Goal: Information Seeking & Learning: Learn about a topic

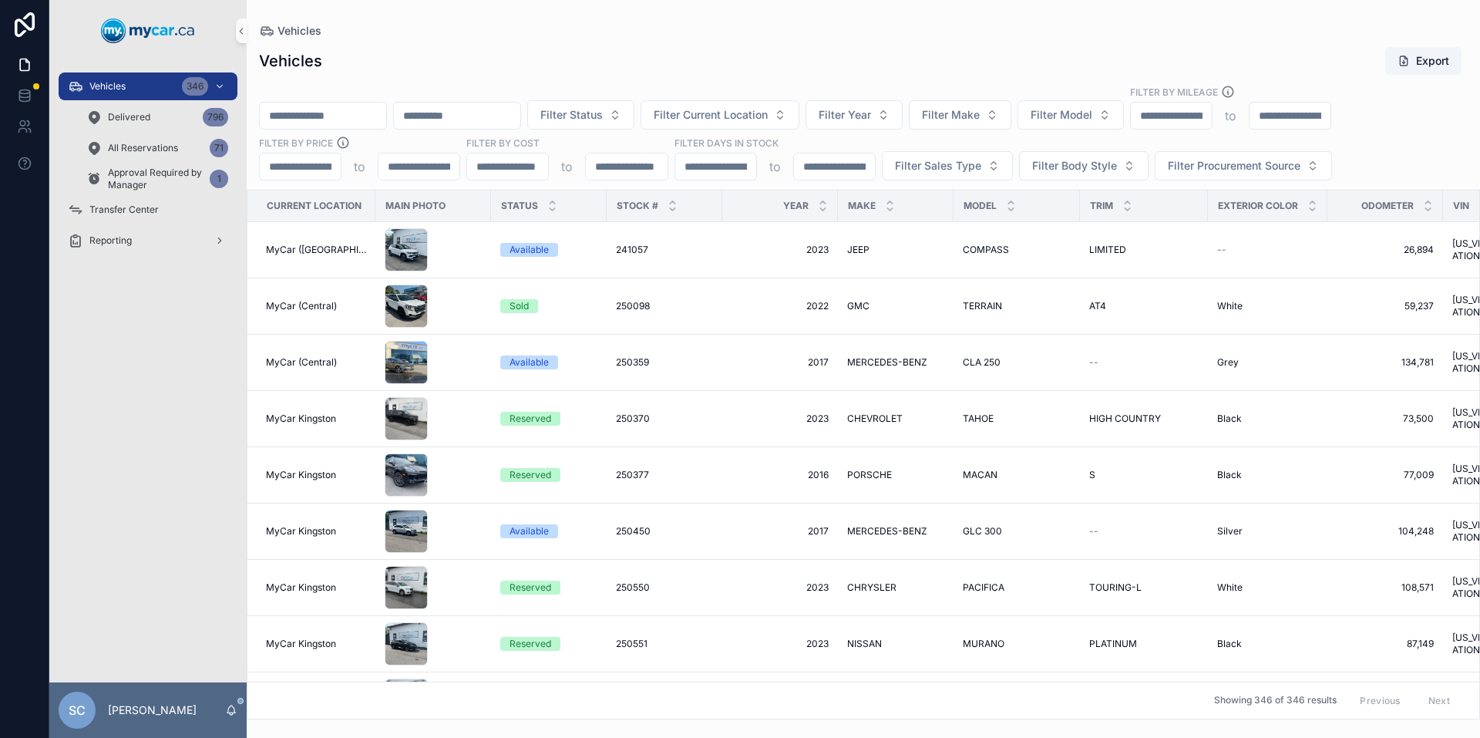
drag, startPoint x: 504, startPoint y: 106, endPoint x: 494, endPoint y: 115, distance: 13.1
click at [504, 106] on input "scrollable content" at bounding box center [457, 116] width 126 height 22
paste input "**********"
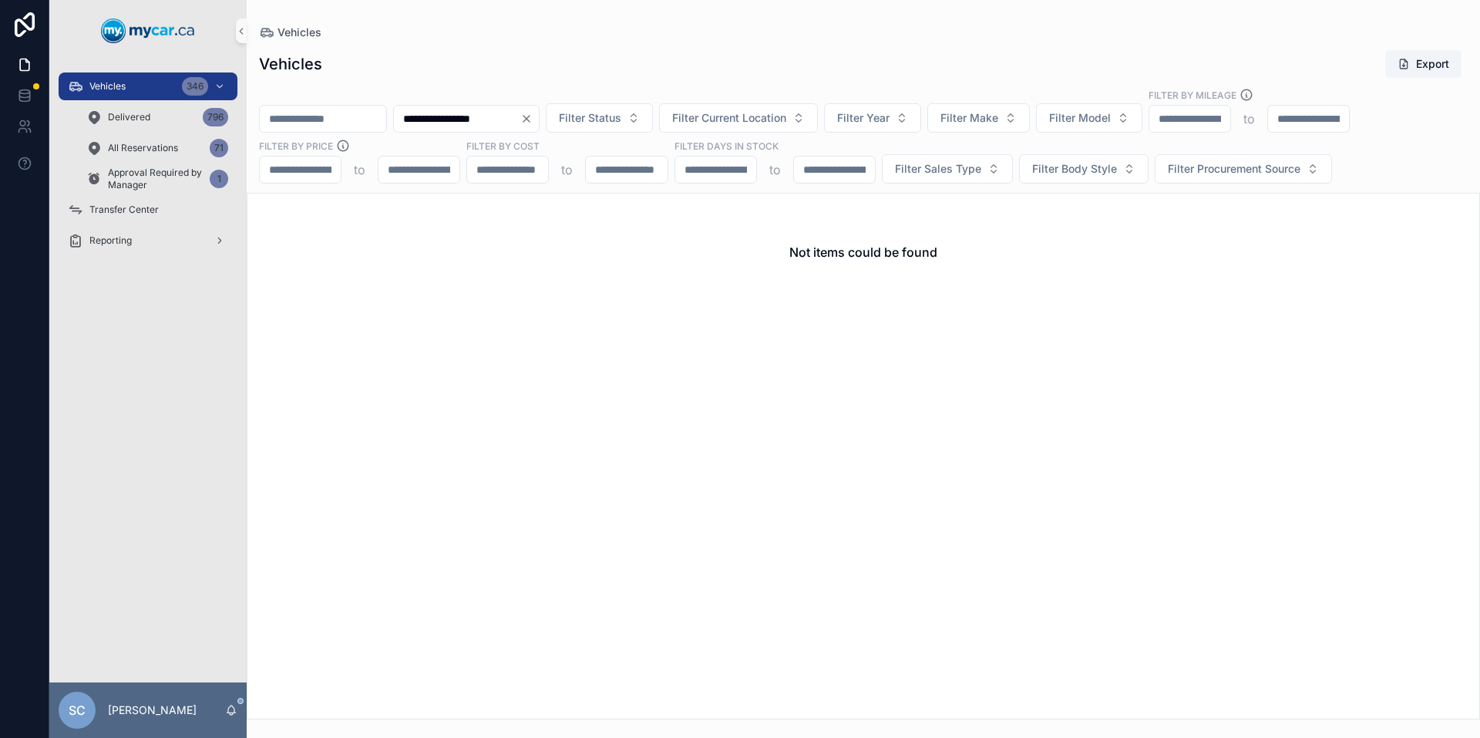
type input "**********"
click at [539, 111] on div "**********" at bounding box center [466, 119] width 146 height 28
click at [533, 123] on icon "Clear" at bounding box center [526, 119] width 12 height 12
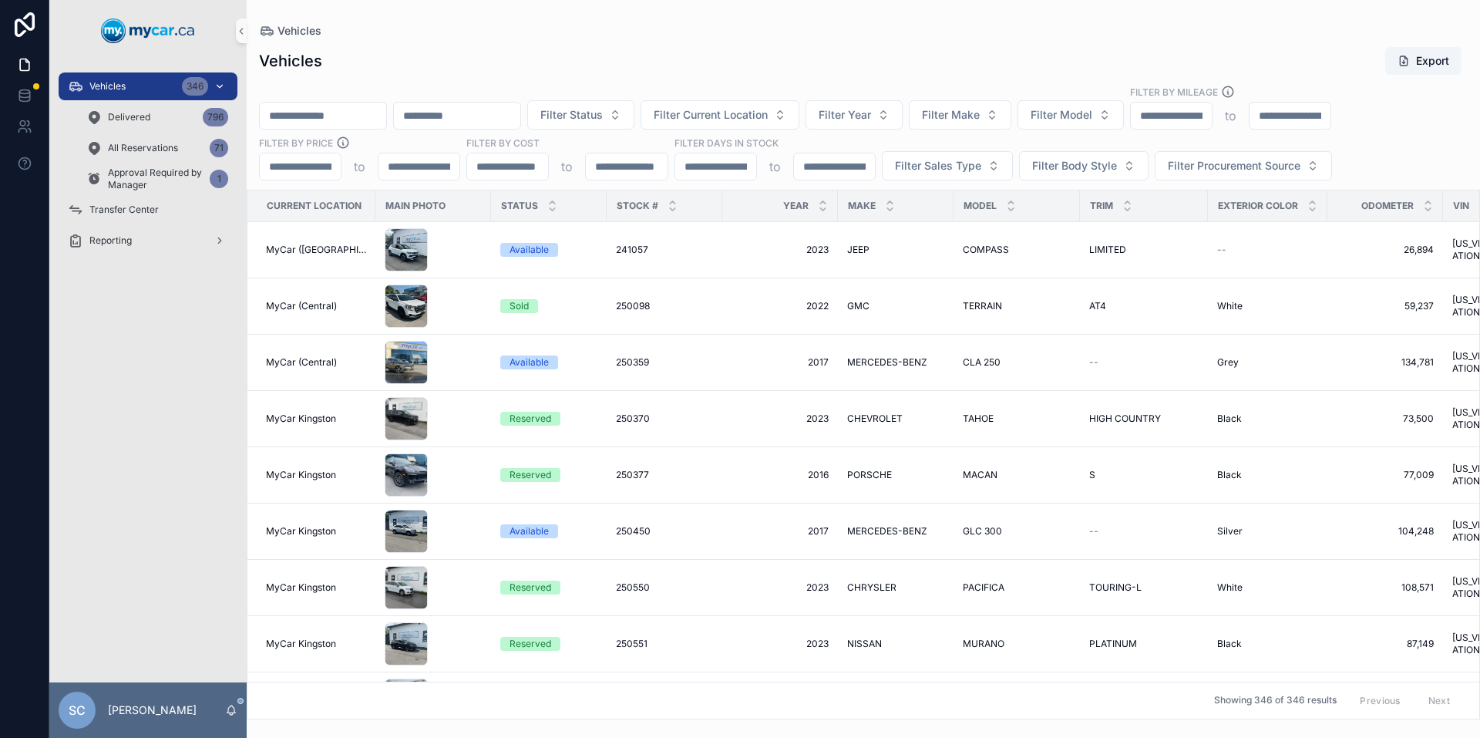
click at [161, 86] on div "Vehicles 346" at bounding box center [148, 86] width 160 height 25
click at [1011, 120] on button "Filter Make" at bounding box center [960, 114] width 102 height 29
type input "**"
click at [991, 204] on span "MAZDA" at bounding box center [973, 201] width 40 height 15
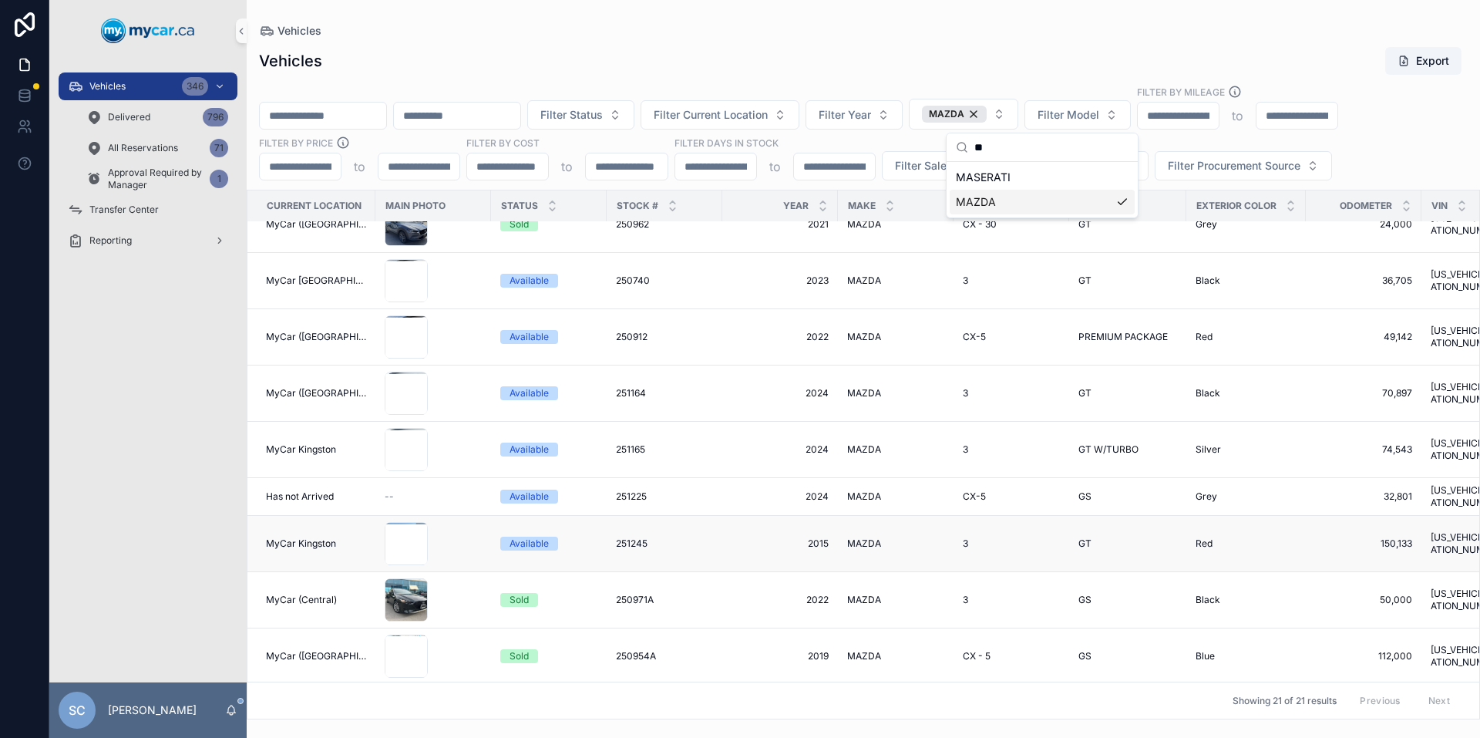
scroll to position [645, 0]
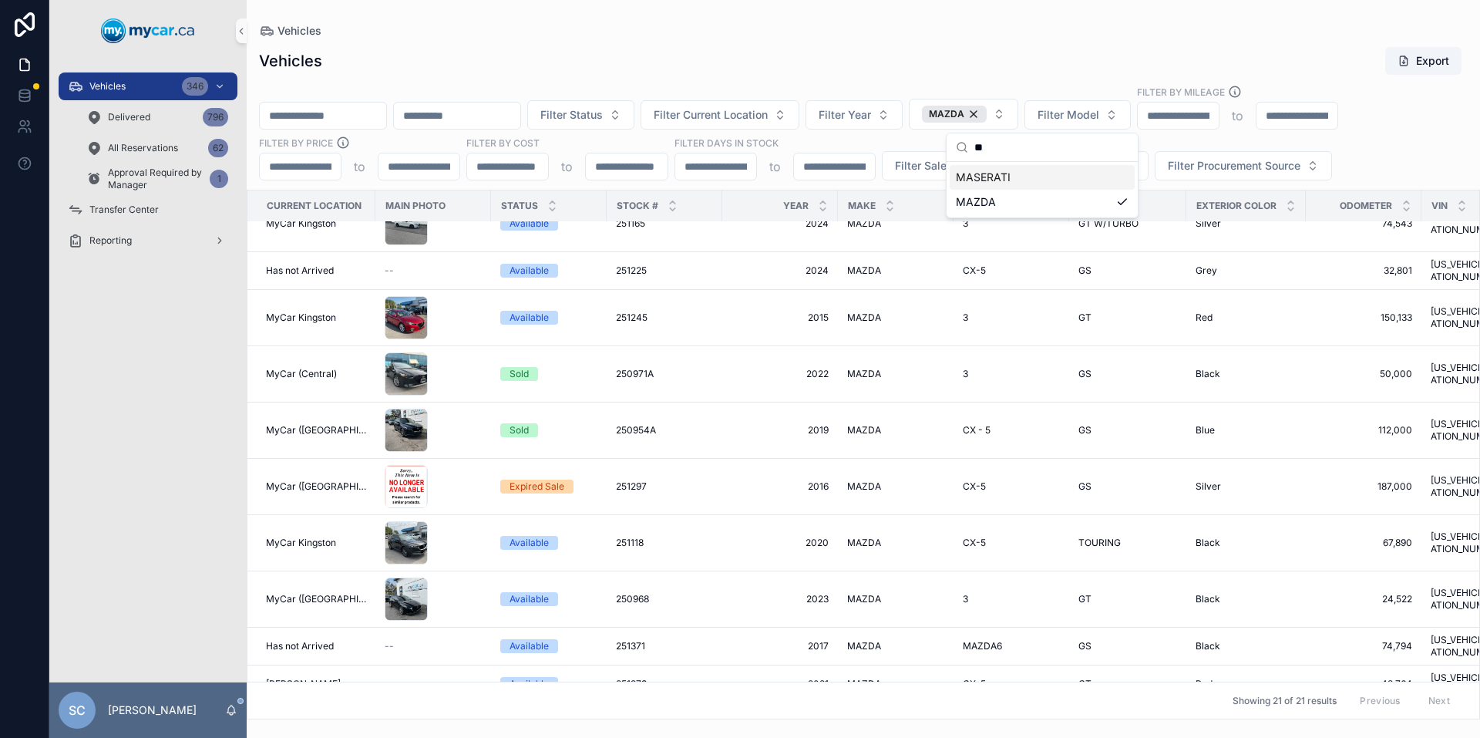
click at [1038, 37] on div "Vehicles Export Filter Status Filter Current Location Filter Year MAZDA Filter …" at bounding box center [863, 378] width 1233 height 682
click at [1018, 113] on button "MAZDA" at bounding box center [963, 114] width 109 height 31
click at [986, 118] on div "MAZDA" at bounding box center [954, 114] width 65 height 17
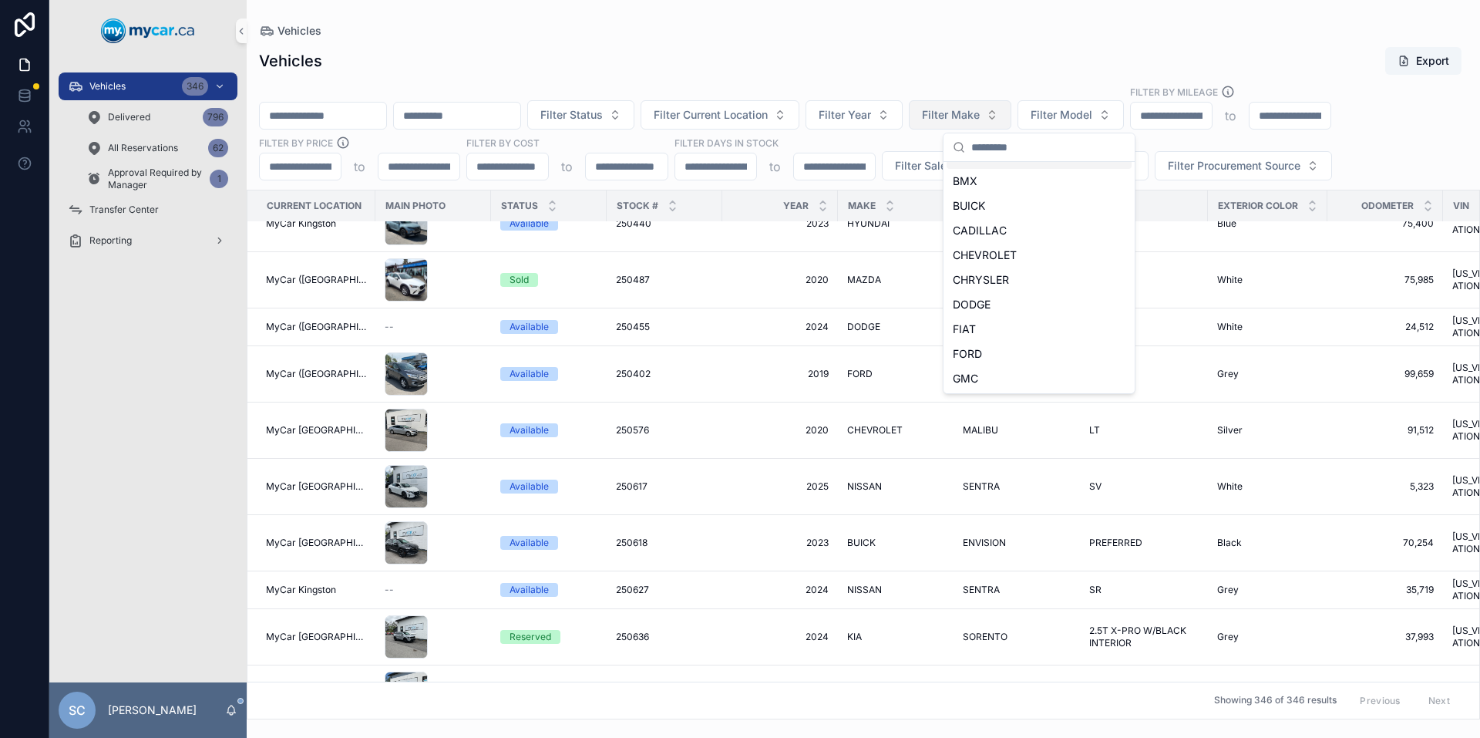
scroll to position [70, 0]
click at [979, 118] on span "Filter Make" at bounding box center [951, 114] width 58 height 15
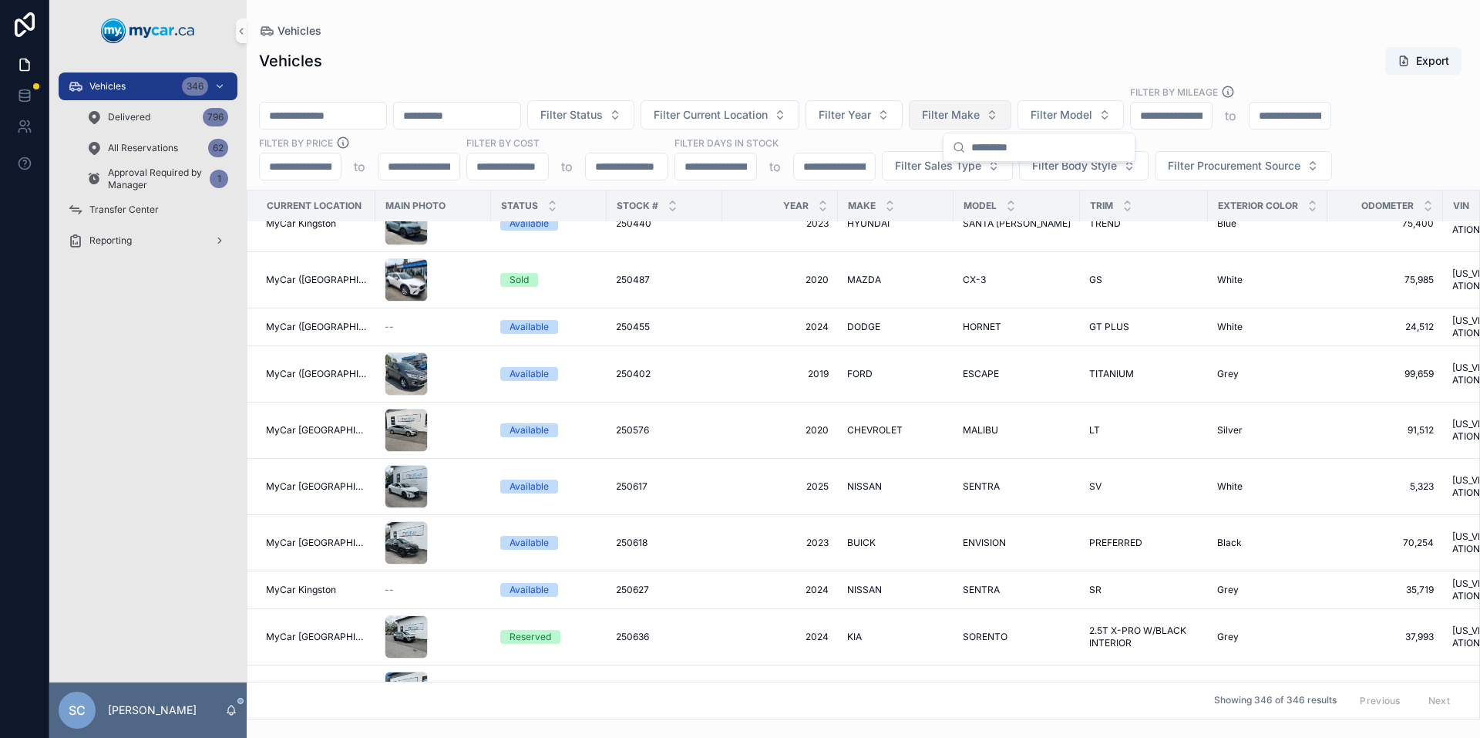
scroll to position [0, 0]
click at [174, 83] on div "Vehicles 346" at bounding box center [148, 86] width 160 height 25
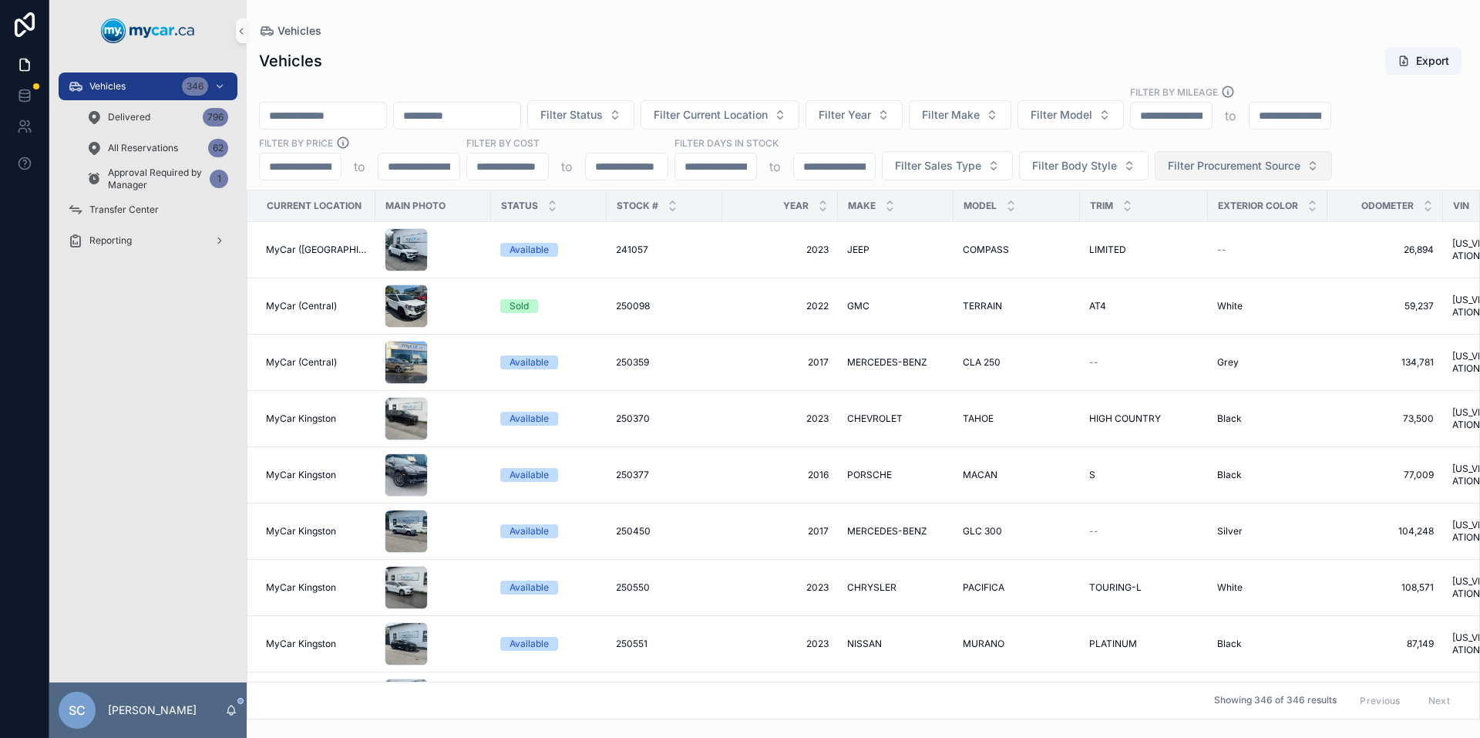
click at [1290, 163] on span "Filter Procurement Source" at bounding box center [1234, 165] width 133 height 15
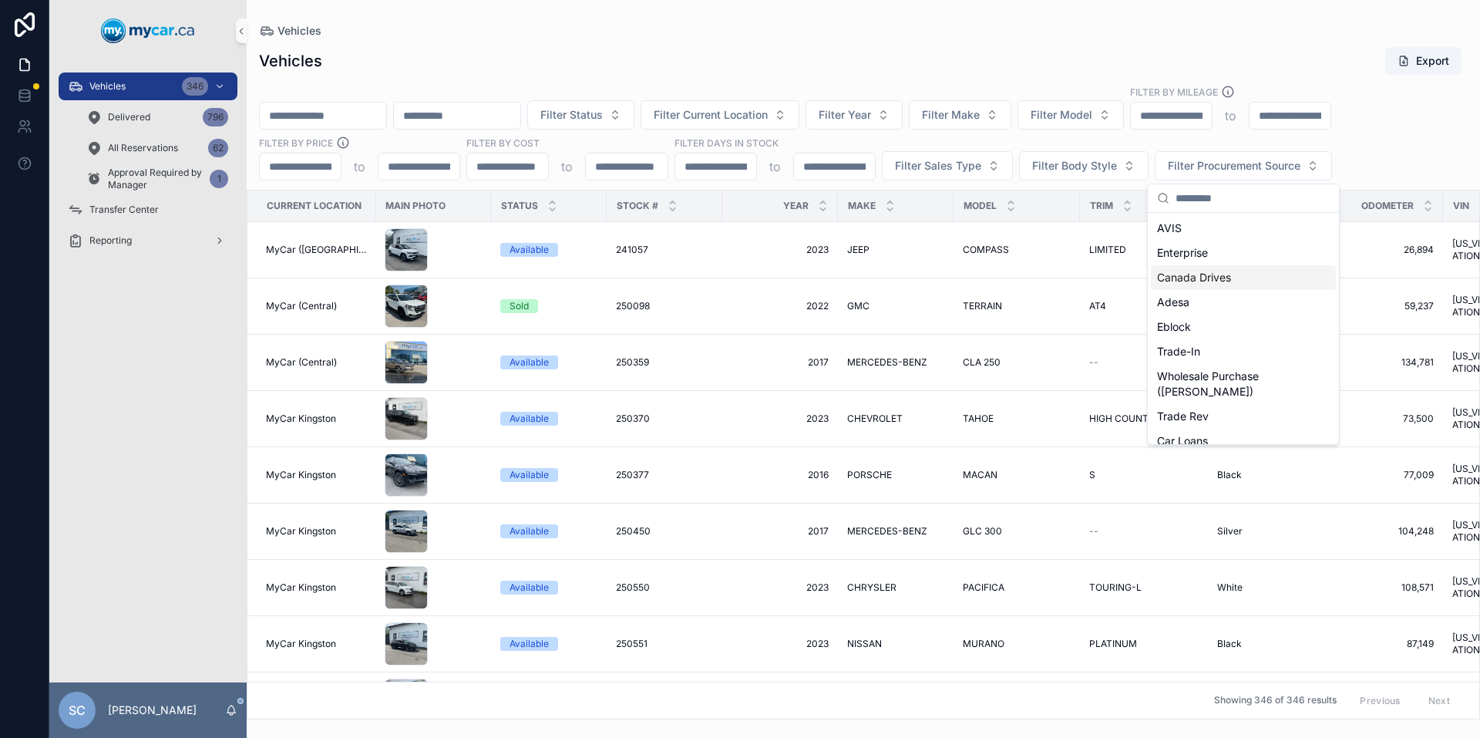
click at [1217, 280] on div "Canada Drives" at bounding box center [1243, 277] width 185 height 25
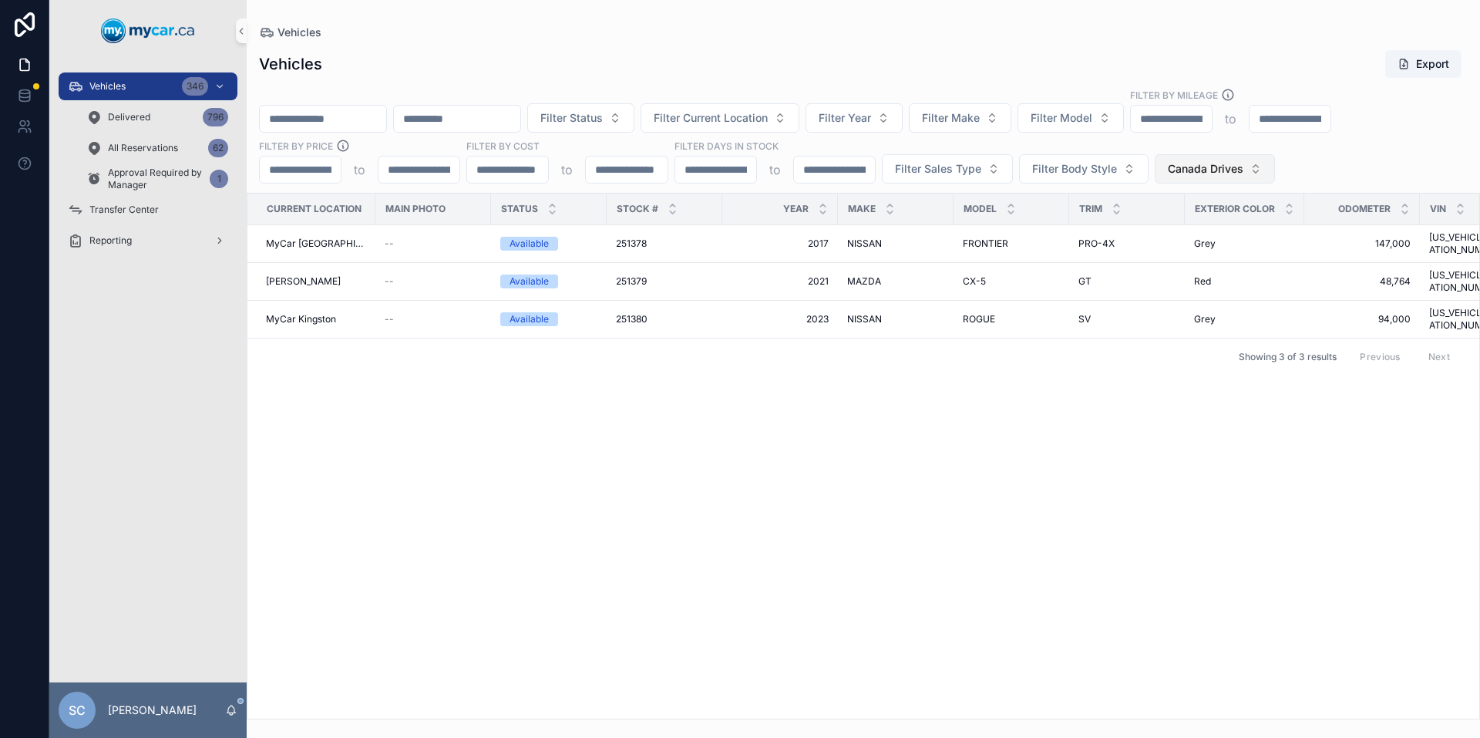
click at [1227, 165] on span "Canada Drives" at bounding box center [1206, 168] width 76 height 15
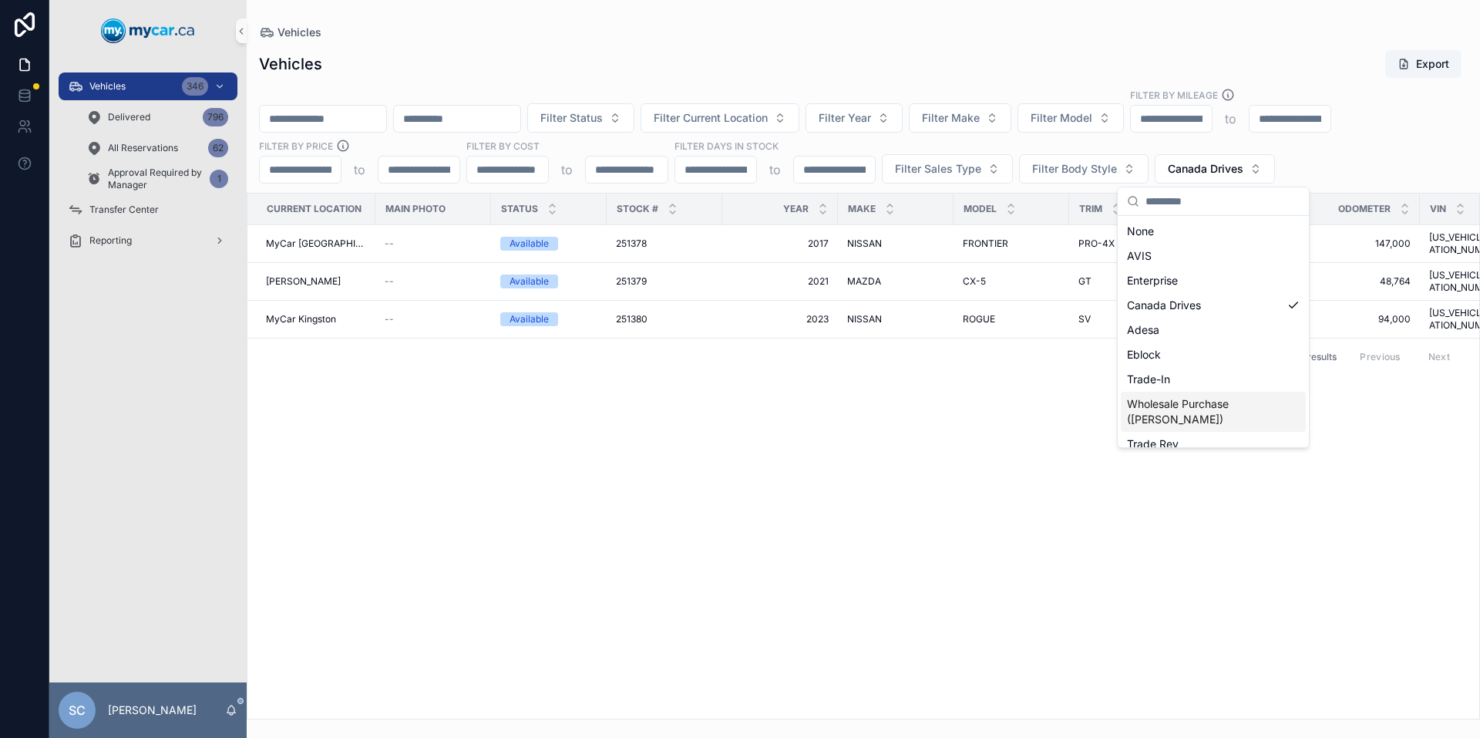
click at [1215, 415] on div "Wholesale Purchase (Justen)" at bounding box center [1213, 411] width 185 height 40
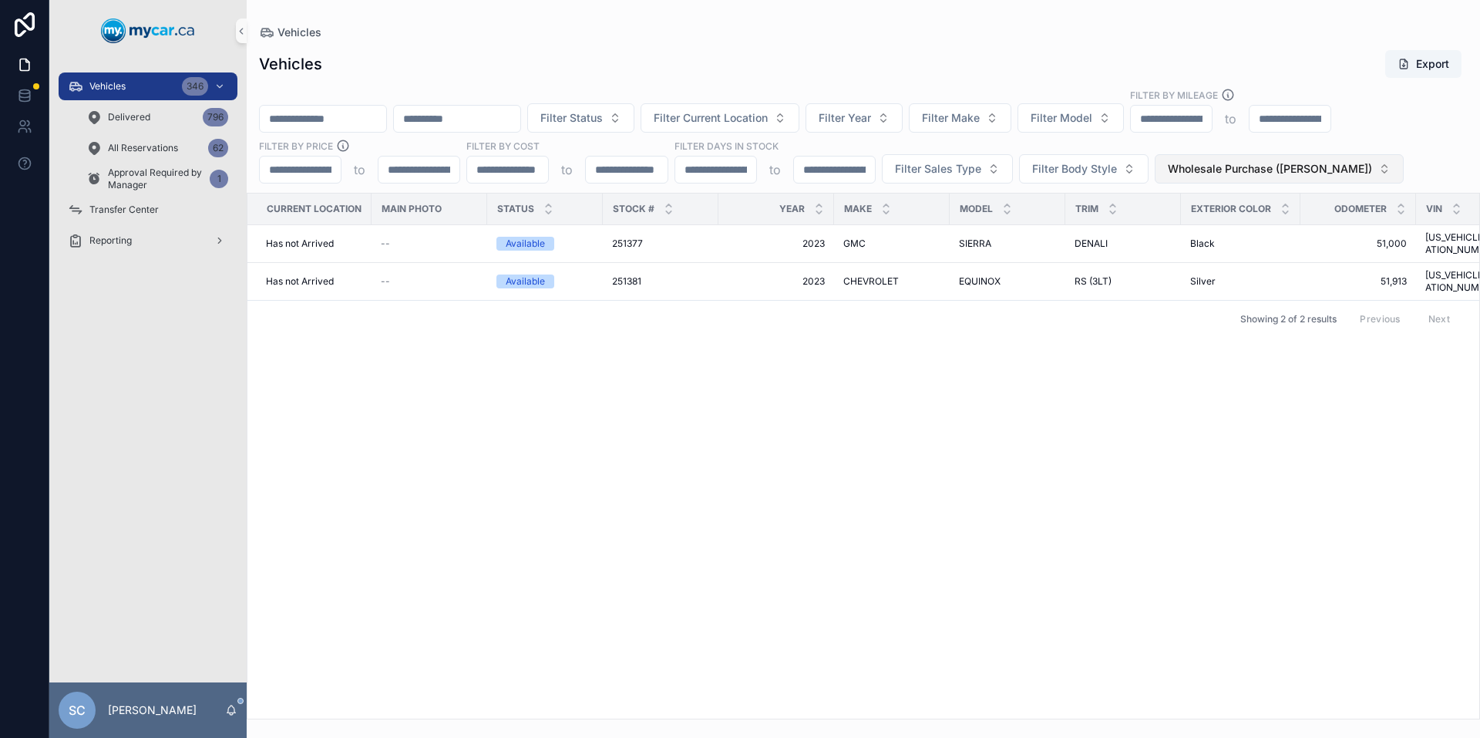
click at [1333, 158] on button "Wholesale Purchase (Justen)" at bounding box center [1278, 168] width 249 height 29
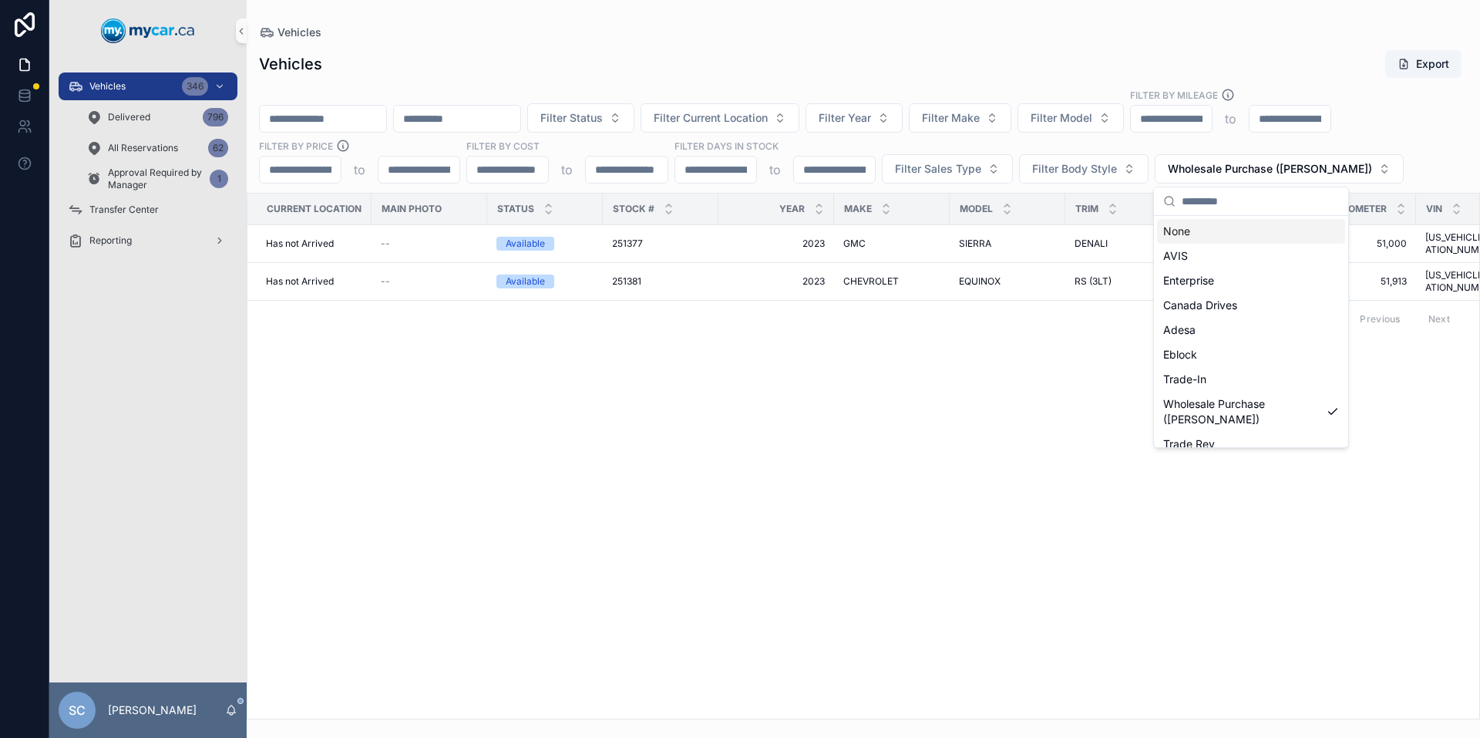
click at [1207, 238] on div "None" at bounding box center [1251, 231] width 188 height 25
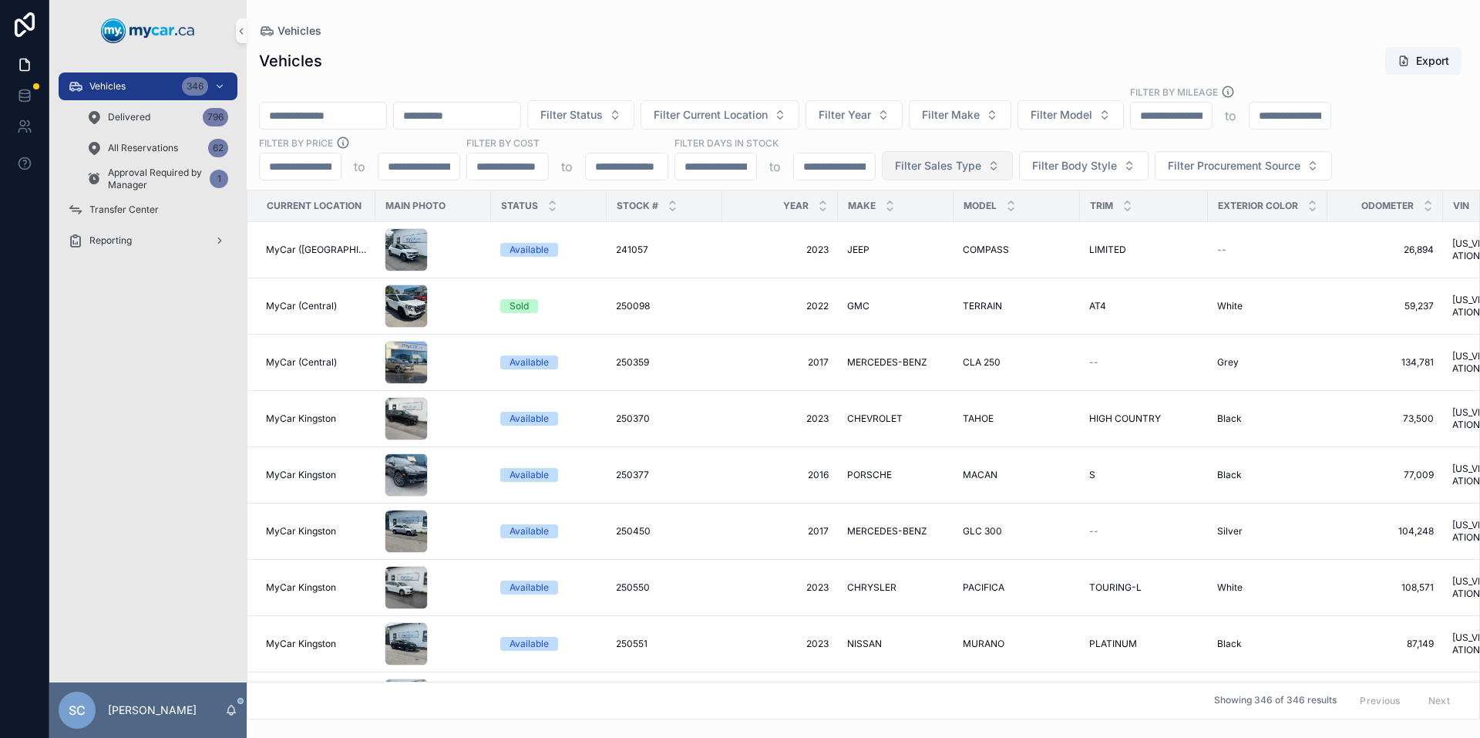
click at [981, 163] on button "Filter Sales Type" at bounding box center [947, 165] width 131 height 29
click at [906, 217] on div "Wholesale" at bounding box center [946, 228] width 185 height 25
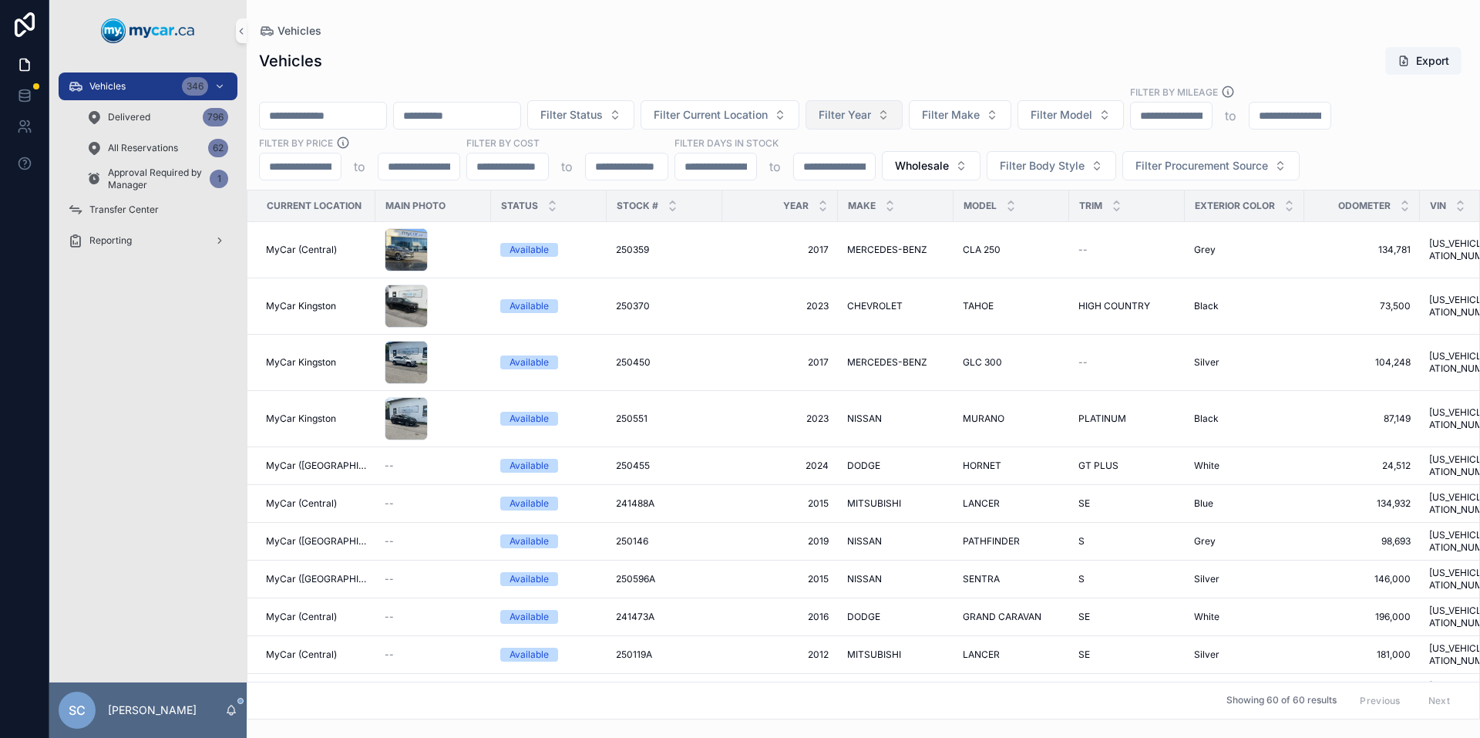
click at [871, 118] on span "Filter Year" at bounding box center [844, 114] width 52 height 15
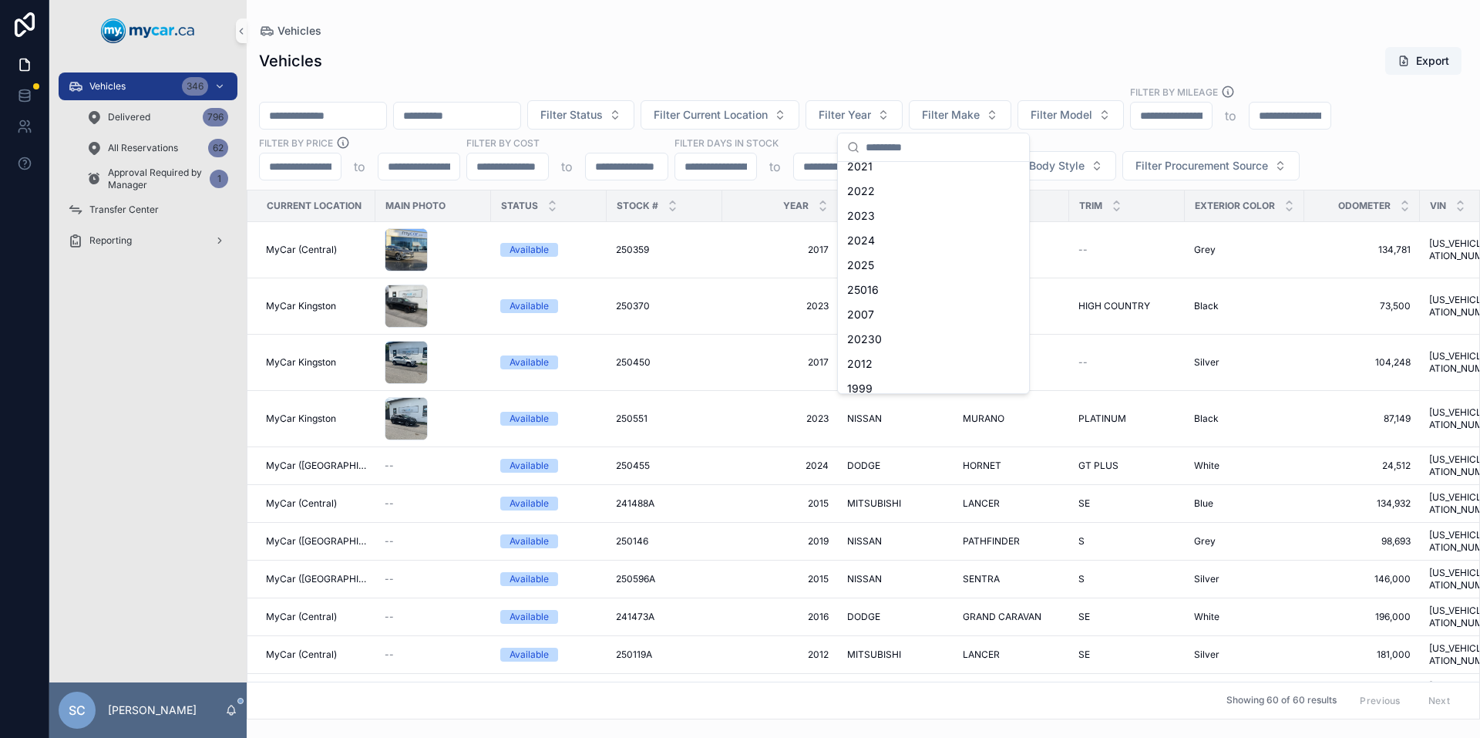
scroll to position [184, 0]
click at [875, 278] on div "2024" at bounding box center [933, 289] width 185 height 25
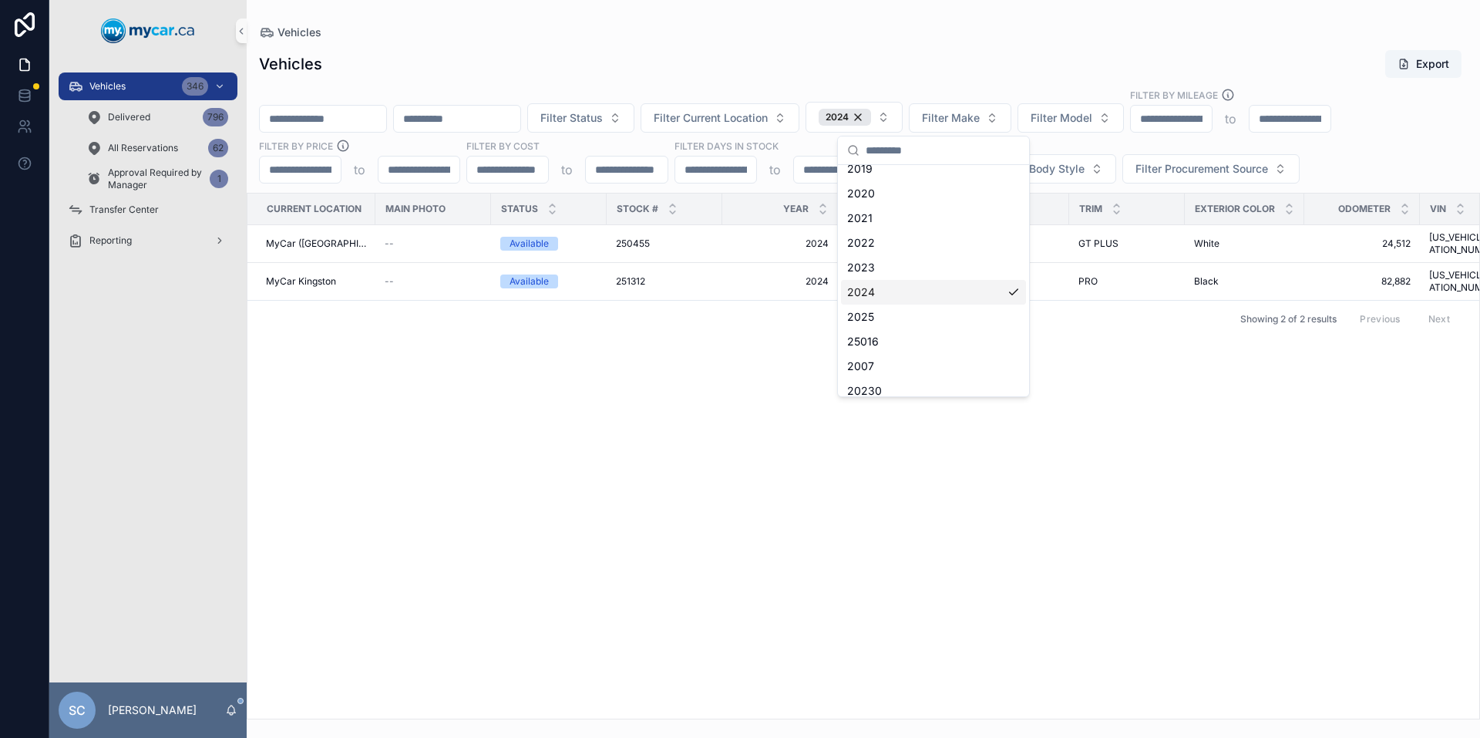
click at [1091, 42] on div "Vehicles Export Filter Status Filter Current Location 2024 Filter Make Filter M…" at bounding box center [863, 379] width 1233 height 679
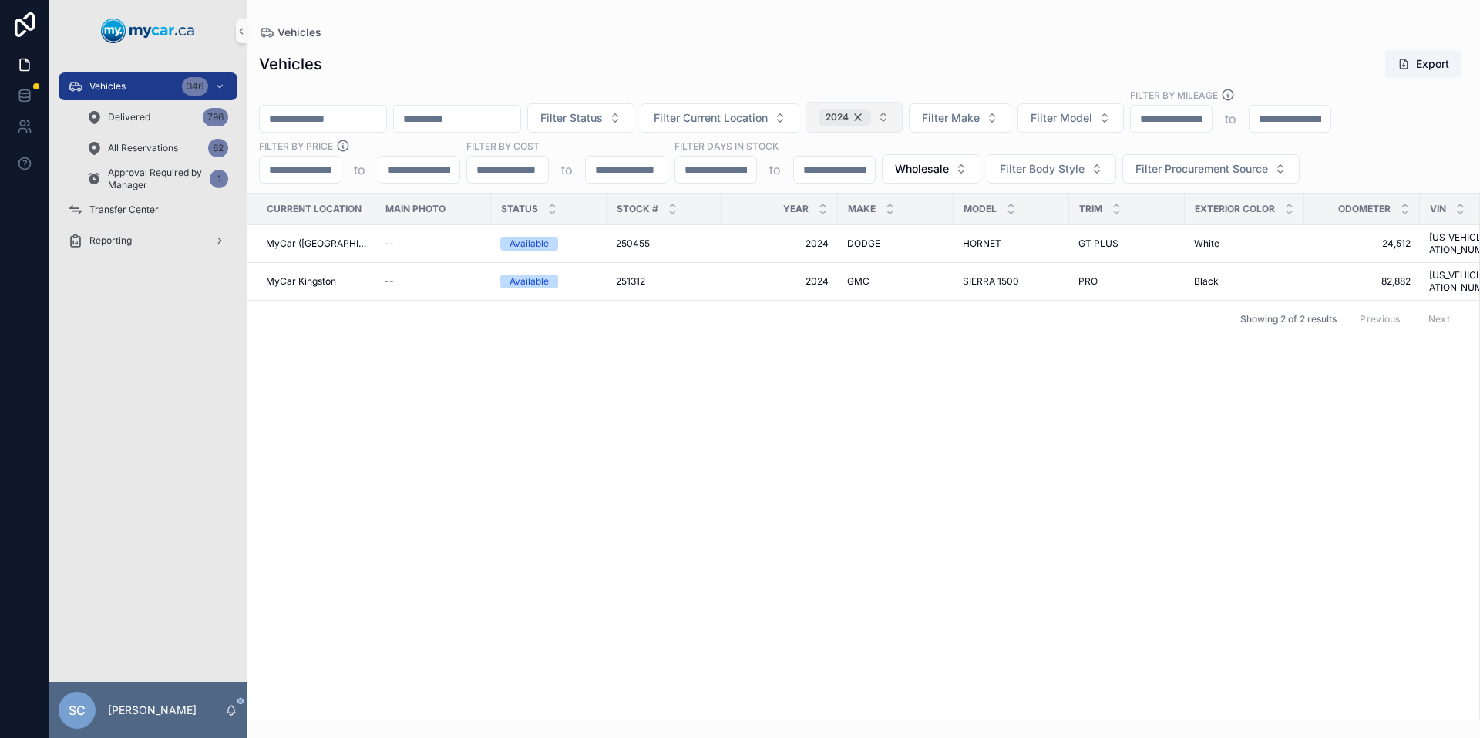
click at [871, 121] on div "2024" at bounding box center [844, 117] width 52 height 17
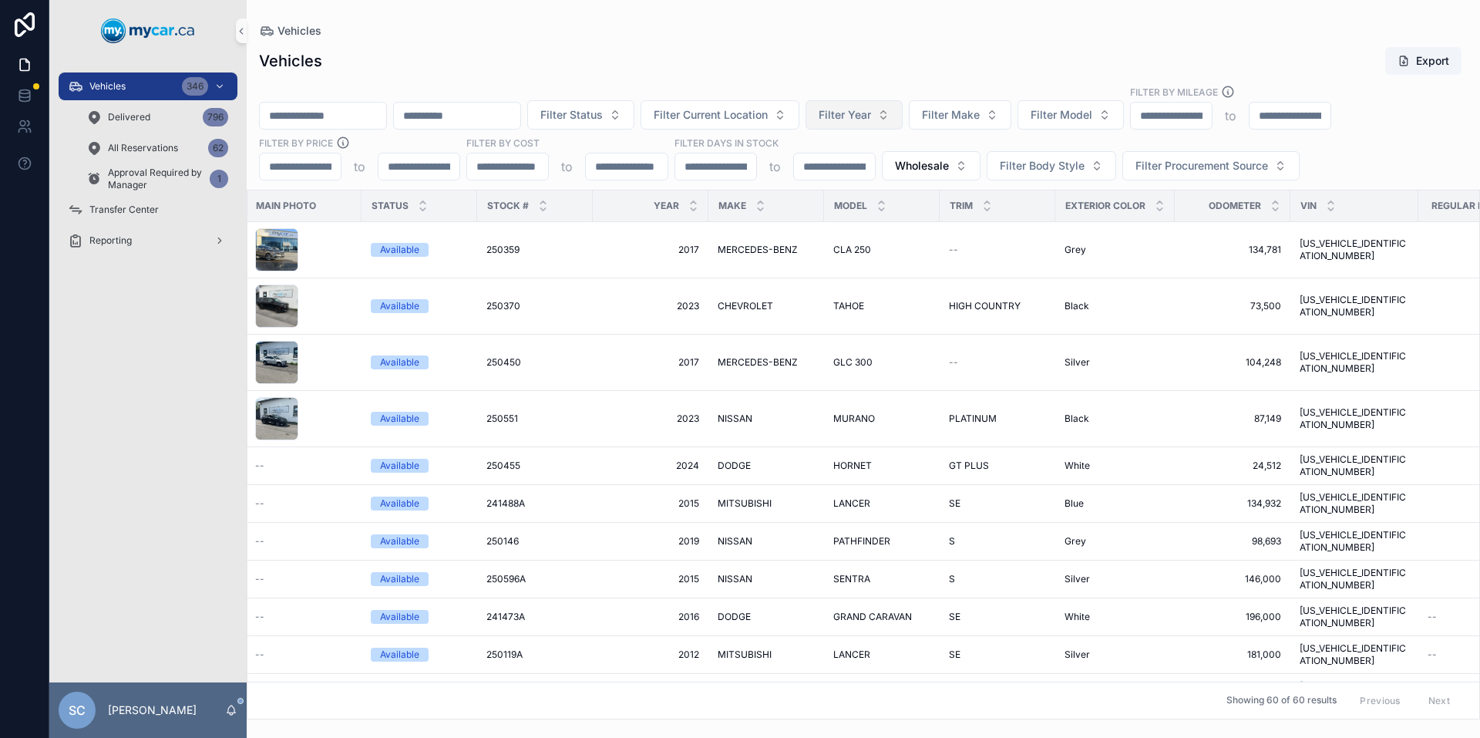
scroll to position [0, 420]
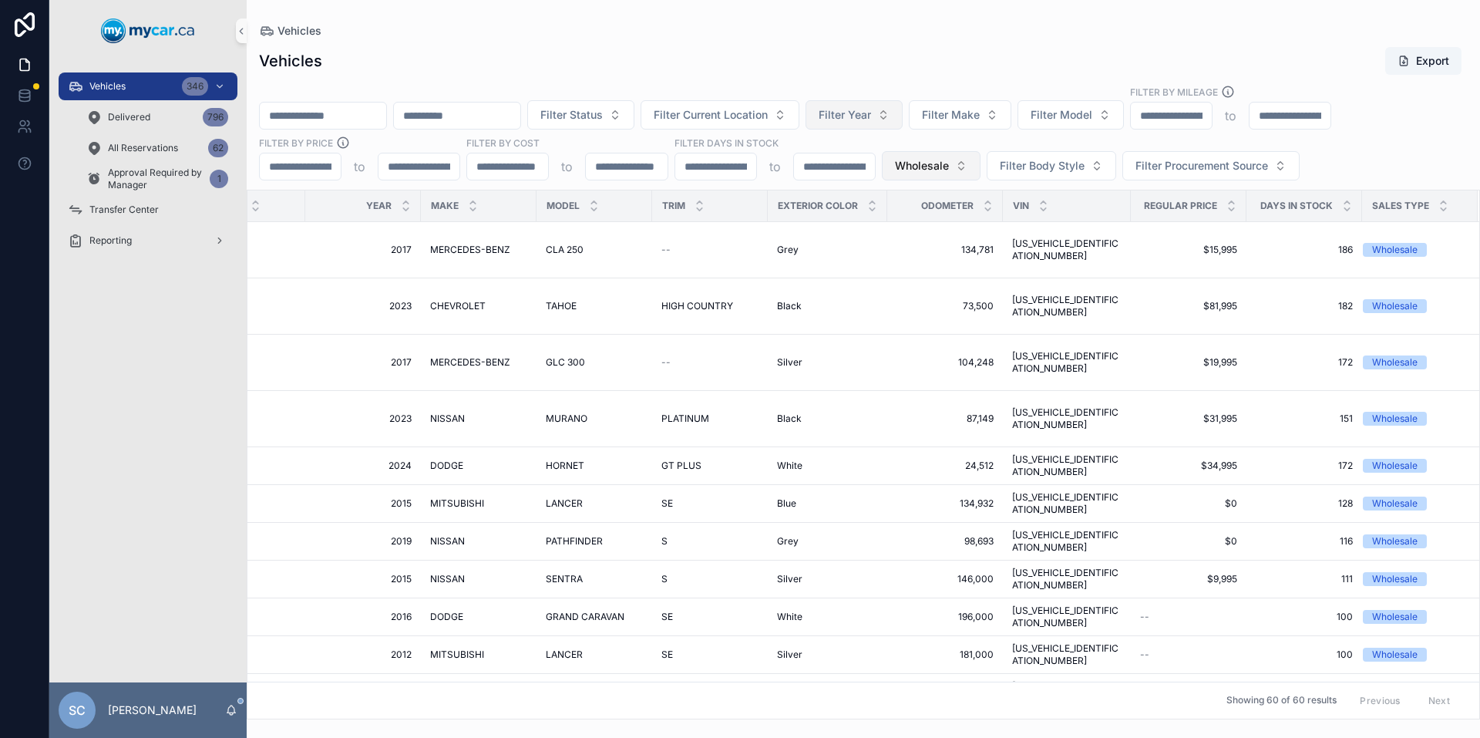
click at [961, 166] on button "Wholesale" at bounding box center [931, 165] width 99 height 29
click at [903, 226] on div "None" at bounding box center [930, 228] width 185 height 25
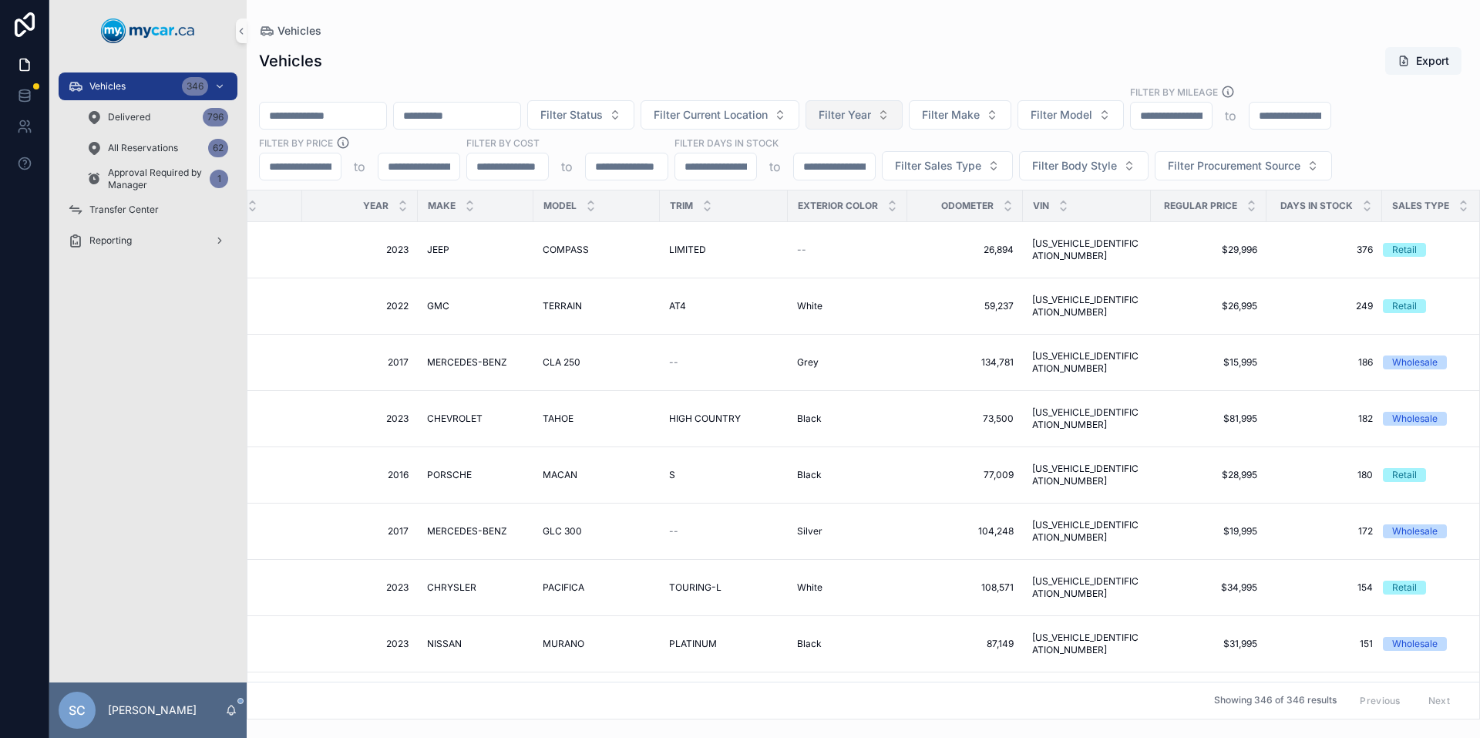
click at [570, 40] on div "Vehicles Export Filter Status Filter Current Location Filter Year Filter Make F…" at bounding box center [863, 378] width 1233 height 682
click at [295, 29] on span "Vehicles" at bounding box center [299, 30] width 44 height 15
